Goal: Information Seeking & Learning: Learn about a topic

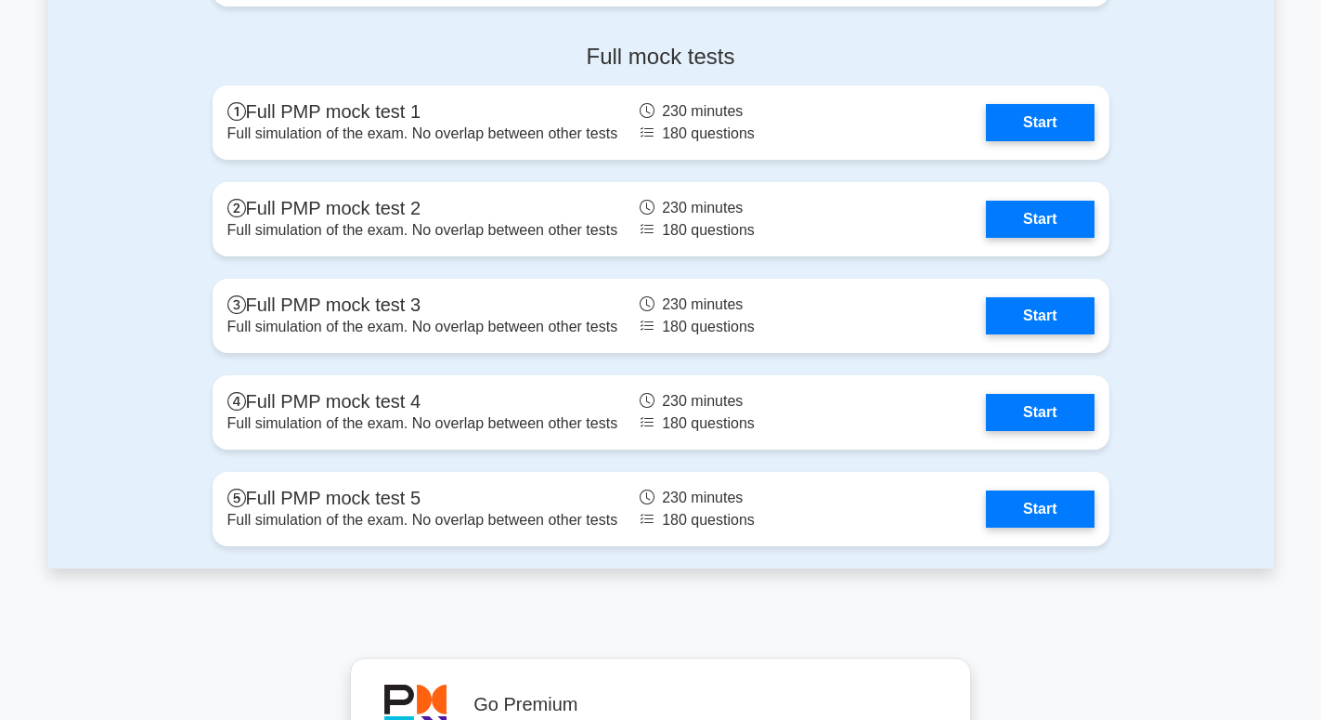
scroll to position [5399, 0]
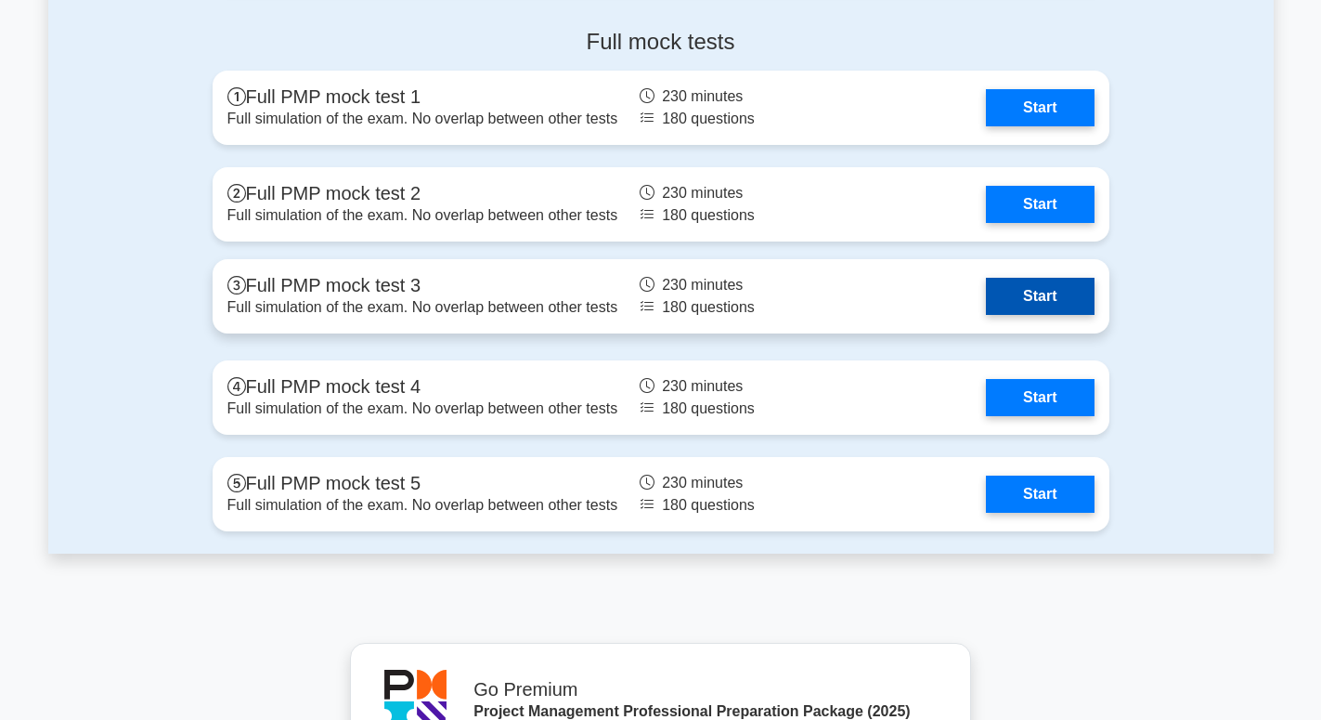
click at [1042, 308] on link "Start" at bounding box center [1040, 296] width 108 height 37
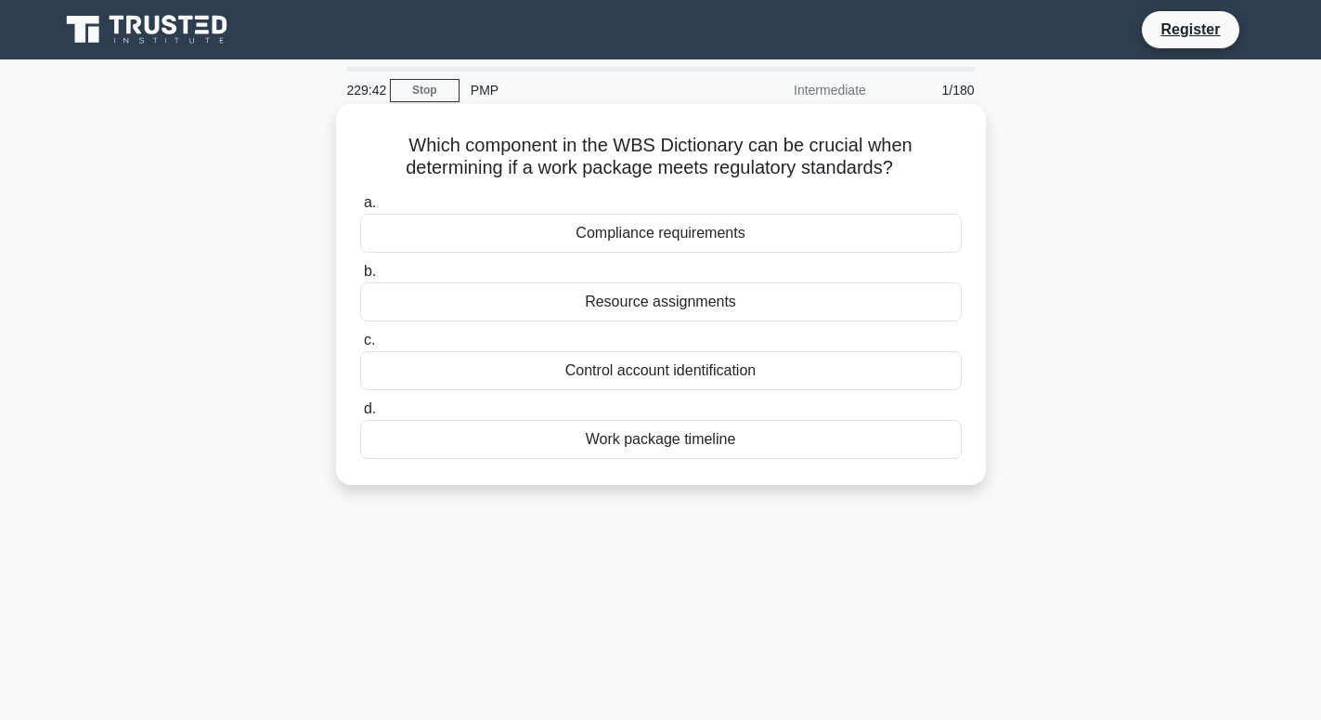
click at [628, 229] on div "Compliance requirements" at bounding box center [661, 233] width 602 height 39
click at [360, 209] on input "a. Compliance requirements" at bounding box center [360, 203] width 0 height 12
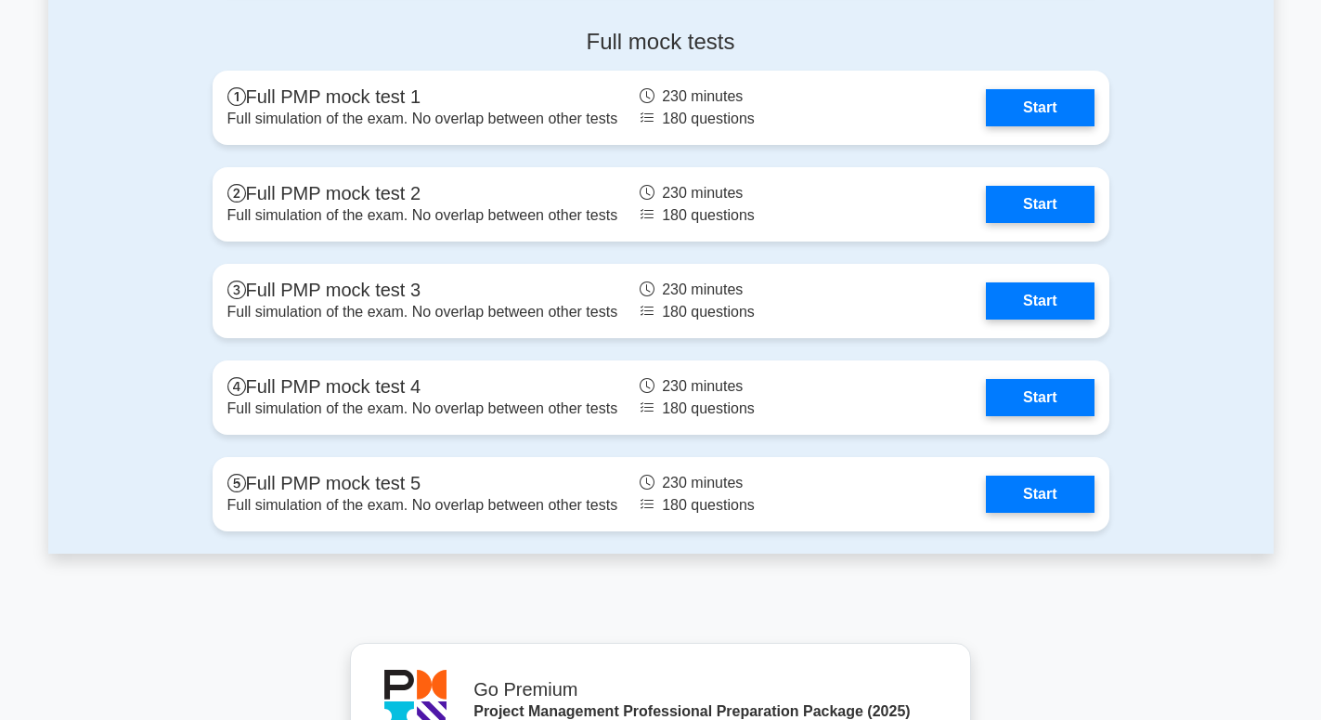
scroll to position [5399, 0]
